Goal: Navigation & Orientation: Find specific page/section

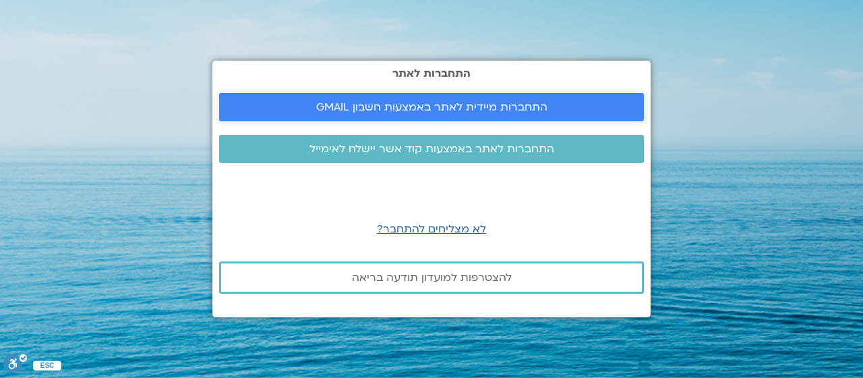
click at [495, 105] on span "התחברות מיידית לאתר באמצעות חשבון GMAIL" at bounding box center [431, 107] width 231 height 12
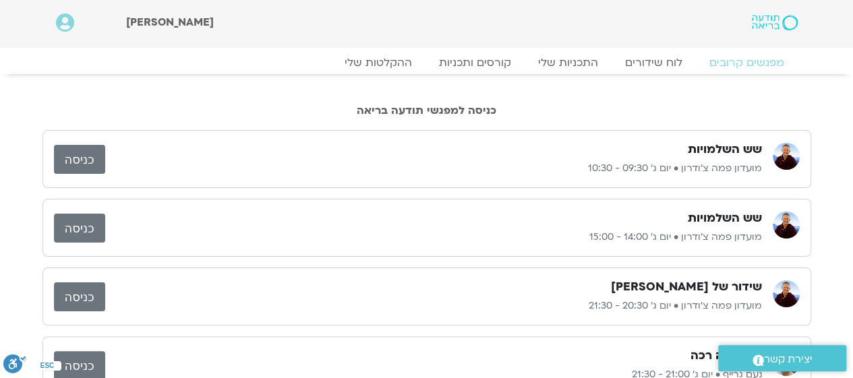
click at [81, 157] on link "כניסה" at bounding box center [79, 159] width 51 height 29
click at [678, 64] on link "לוח שידורים" at bounding box center [653, 63] width 101 height 16
